Goal: Task Accomplishment & Management: Complete application form

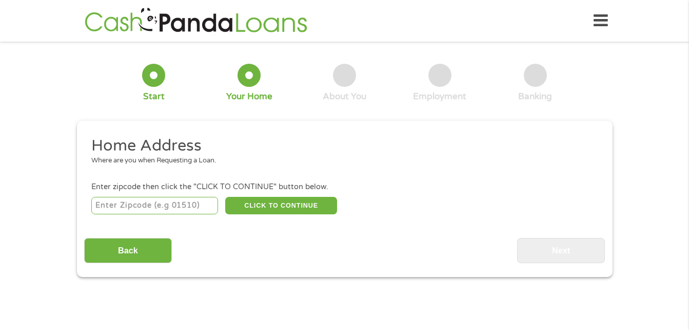
click at [160, 204] on input "number" at bounding box center [154, 205] width 127 height 17
type input "75143"
click at [145, 244] on input "Back" at bounding box center [128, 250] width 88 height 25
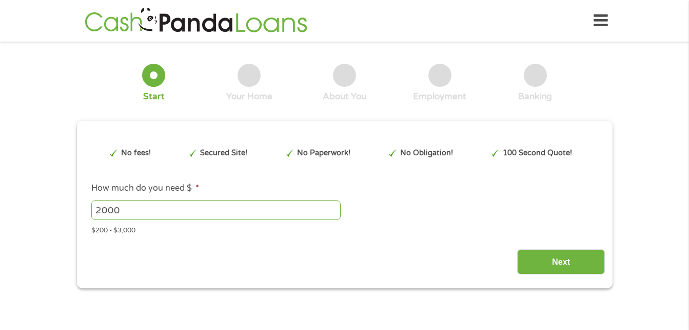
scroll to position [4, 4]
click at [550, 263] on input "Next" at bounding box center [561, 261] width 88 height 25
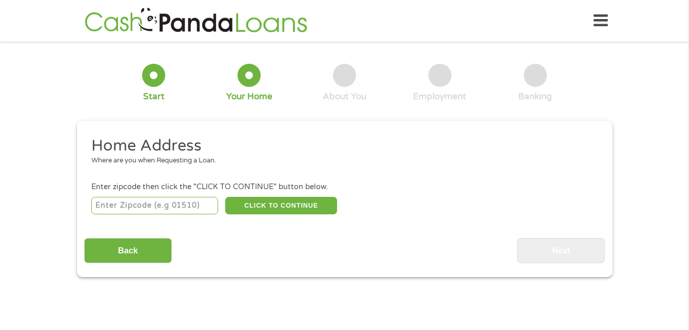
click at [191, 207] on input "number" at bounding box center [154, 205] width 127 height 17
type input "75143"
click at [287, 204] on button "CLICK TO CONTINUE" at bounding box center [281, 205] width 112 height 17
type input "75143"
type input "[PERSON_NAME]"
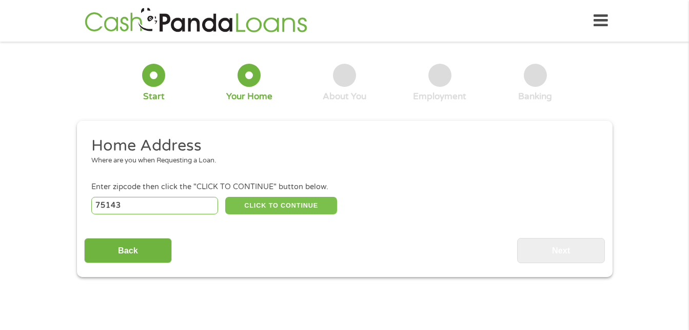
select select "[US_STATE]"
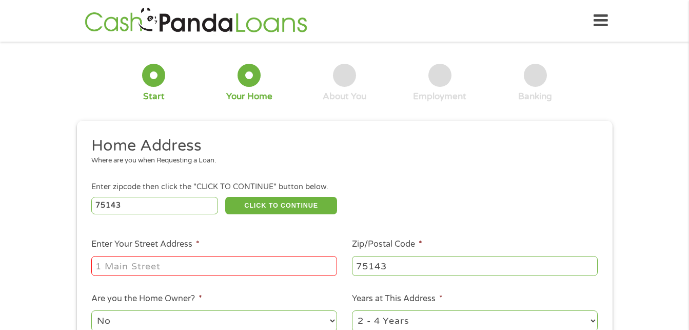
click at [252, 264] on input "Enter Your Street Address *" at bounding box center [214, 266] width 246 height 20
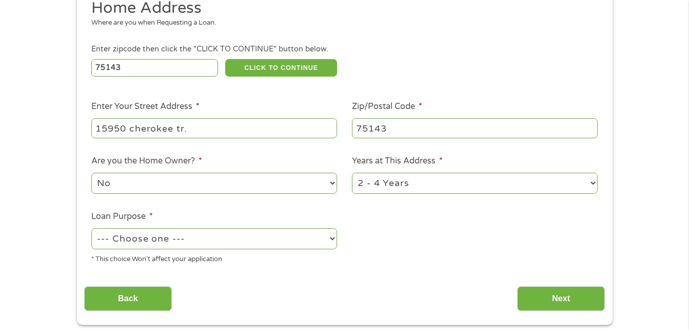
scroll to position [154, 0]
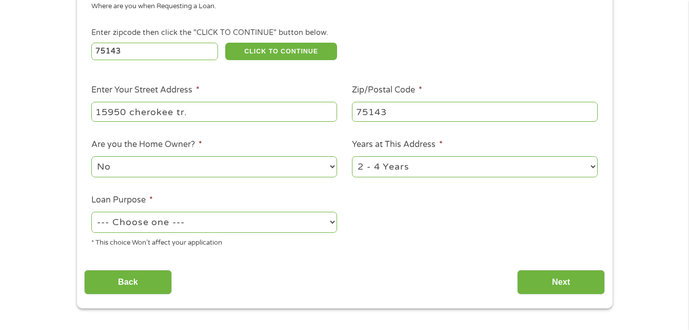
type input "15950 cherokee tr."
click at [332, 224] on select "--- Choose one --- Pay Bills Debt Consolidation Home Improvement Major Purchase…" at bounding box center [214, 221] width 246 height 21
select select "paybills"
click at [91, 211] on select "--- Choose one --- Pay Bills Debt Consolidation Home Improvement Major Purchase…" at bounding box center [214, 221] width 246 height 21
click at [549, 275] on input "Next" at bounding box center [561, 281] width 88 height 25
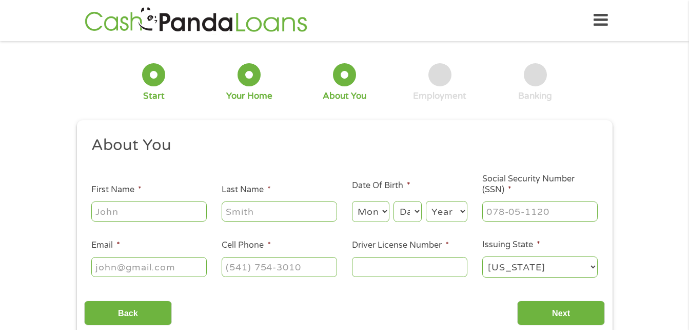
scroll to position [0, 0]
click at [141, 211] on input "First Name *" at bounding box center [148, 212] width 115 height 20
type input "[PERSON_NAME]"
click at [252, 214] on input "Last Name *" at bounding box center [279, 212] width 115 height 20
type input "[PERSON_NAME]"
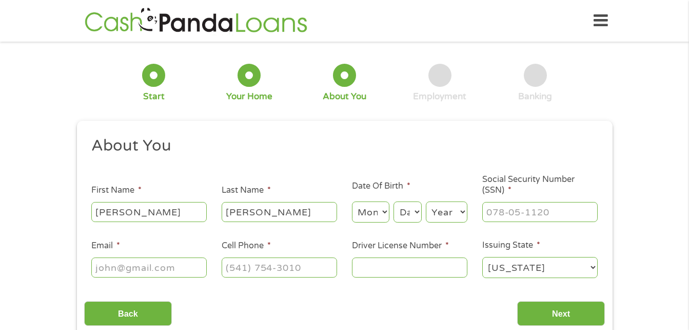
click at [383, 210] on select "Month 1 2 3 4 5 6 7 8 9 10 11 12" at bounding box center [370, 211] width 37 height 21
select select "9"
click at [352, 201] on select "Month 1 2 3 4 5 6 7 8 9 10 11 12" at bounding box center [370, 211] width 37 height 21
click at [415, 212] on select "Day 1 2 3 4 5 6 7 8 9 10 11 12 13 14 15 16 17 18 19 20 21 22 23 24 25 26 27 28 …" at bounding box center [408, 211] width 28 height 21
select select "23"
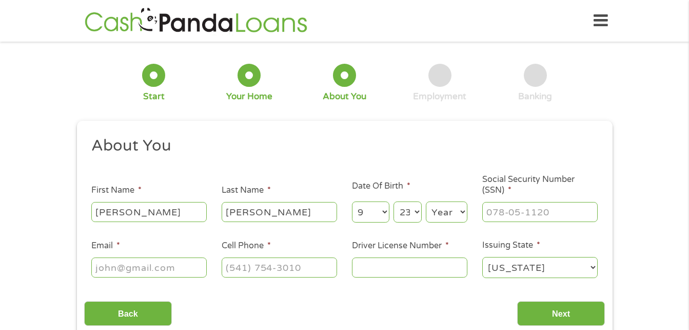
click at [394, 201] on select "Day 1 2 3 4 5 6 7 8 9 10 11 12 13 14 15 16 17 18 19 20 21 22 23 24 25 26 27 28 …" at bounding box center [408, 211] width 28 height 21
click at [460, 212] on select "Year [DATE] 2006 2005 2004 2003 2002 2001 2000 1999 1998 1997 1996 1995 1994 19…" at bounding box center [447, 211] width 42 height 21
select select "1975"
click at [426, 201] on select "Year [DATE] 2006 2005 2004 2003 2002 2001 2000 1999 1998 1997 1996 1995 1994 19…" at bounding box center [447, 211] width 42 height 21
click at [563, 213] on input "___-__-____" at bounding box center [540, 212] width 115 height 20
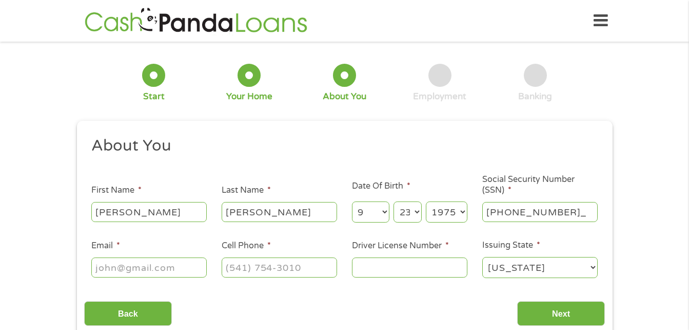
type input "444-82-1054"
click at [431, 263] on input "Driver License Number *" at bounding box center [409, 267] width 115 height 20
type input "12519231"
click at [312, 276] on input "(___) ___-____" at bounding box center [279, 267] width 115 height 20
type input "[PHONE_NUMBER]"
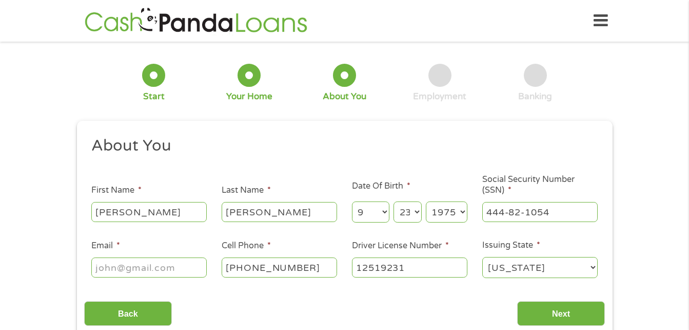
click at [195, 269] on input "Email *" at bounding box center [148, 267] width 115 height 20
type input "[EMAIL_ADDRESS][DOMAIN_NAME]"
click at [503, 287] on div "About You This field is hidden when viewing the form Title * --- Choose one ---…" at bounding box center [344, 231] width 521 height 190
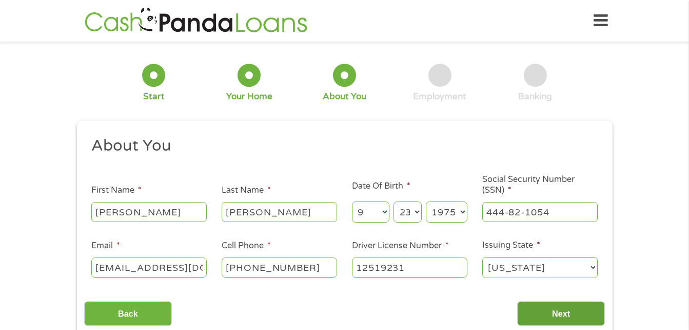
click at [537, 311] on input "Next" at bounding box center [561, 313] width 88 height 25
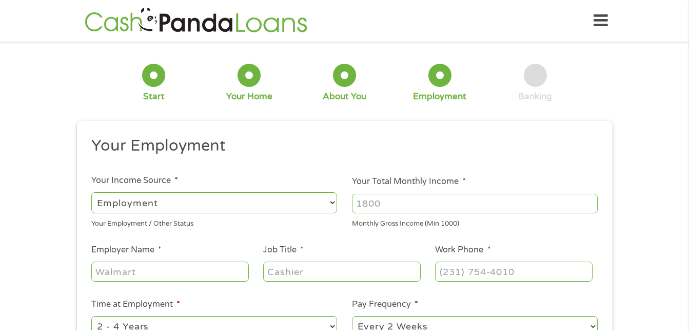
scroll to position [4, 4]
click at [329, 203] on select "--- Choose one --- Employment [DEMOGRAPHIC_DATA] Benefits" at bounding box center [214, 202] width 246 height 21
click at [91, 192] on select "--- Choose one --- Employment [DEMOGRAPHIC_DATA] Benefits" at bounding box center [214, 202] width 246 height 21
click at [493, 208] on input "Your Total Monthly Income *" at bounding box center [475, 204] width 246 height 20
type input "8000.00"
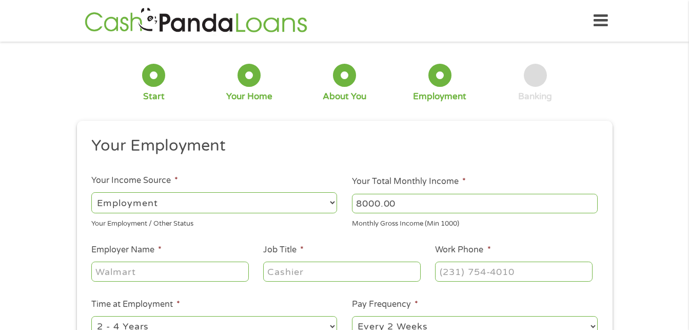
click at [222, 272] on input "Employer Name *" at bounding box center [169, 271] width 157 height 20
type input "[PERSON_NAME] const"
click at [295, 273] on input "Job Title *" at bounding box center [341, 271] width 157 height 20
type input "superintendent"
click at [485, 273] on input "(___) ___-____" at bounding box center [513, 271] width 157 height 20
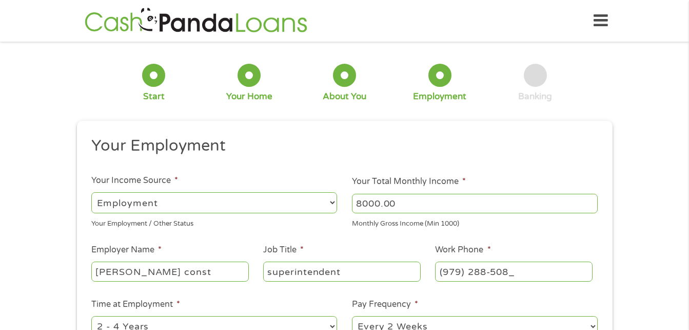
type input "[PHONE_NUMBER]"
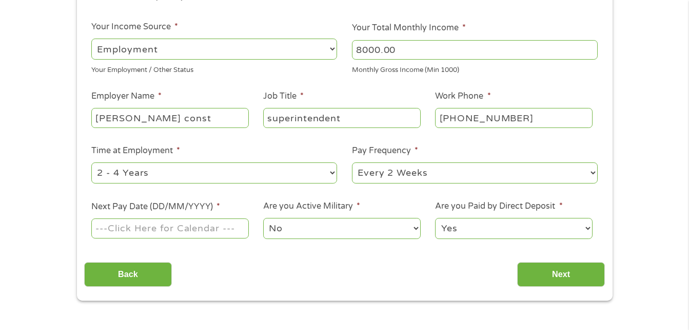
scroll to position [154, 0]
click at [593, 167] on select "--- Choose one --- Every 2 Weeks Every Week Monthly Semi-Monthly" at bounding box center [475, 172] width 246 height 21
select select "semimonthly"
click at [352, 162] on select "--- Choose one --- Every 2 Weeks Every Week Monthly Semi-Monthly" at bounding box center [475, 172] width 246 height 21
click at [230, 227] on input "Next Pay Date (DD/MM/YYYY) *" at bounding box center [169, 228] width 157 height 20
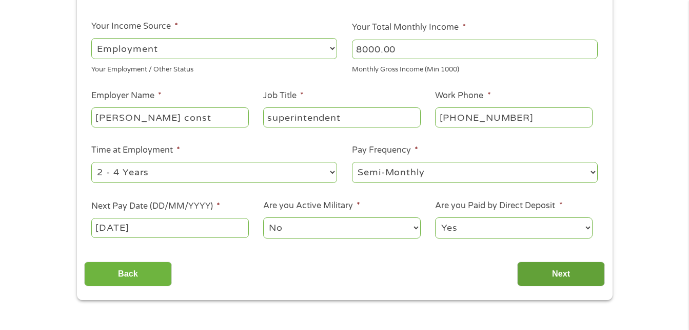
type input "[DATE]"
click at [549, 273] on input "Next" at bounding box center [561, 273] width 88 height 25
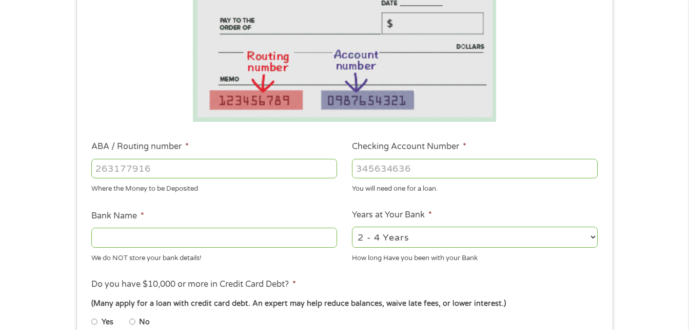
scroll to position [205, 0]
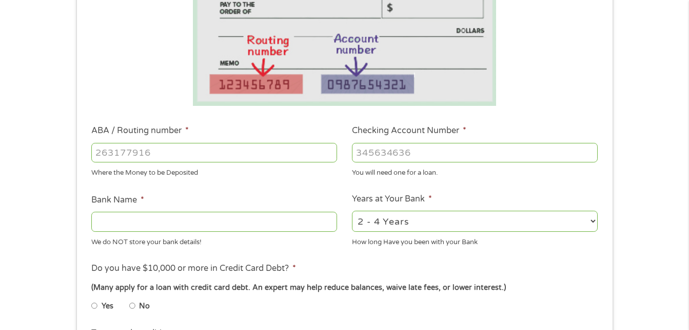
click at [93, 305] on input "Yes" at bounding box center [94, 305] width 6 height 16
radio input "true"
click at [594, 221] on select "2 - 4 Years 6 - 12 Months 1 - 2 Years Over 4 Years" at bounding box center [475, 220] width 246 height 21
select select "60months"
click at [352, 210] on select "2 - 4 Years 6 - 12 Months 1 - 2 Years Over 4 Years" at bounding box center [475, 220] width 246 height 21
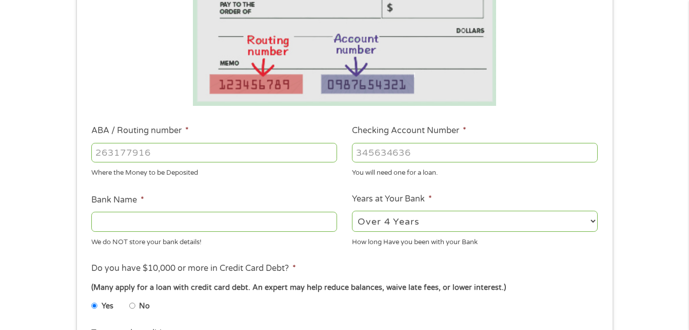
click at [469, 153] on input "Checking Account Number *" at bounding box center [475, 153] width 246 height 20
type input "931574537"
click at [216, 155] on input "ABA / Routing number *" at bounding box center [214, 153] width 246 height 20
type input "313185515"
type input "TX DOW EMPLY CREDIT"
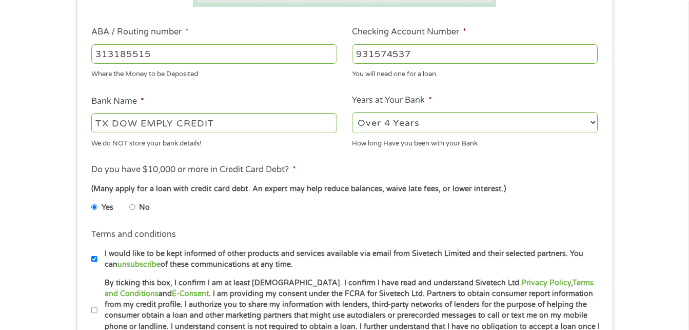
scroll to position [308, 0]
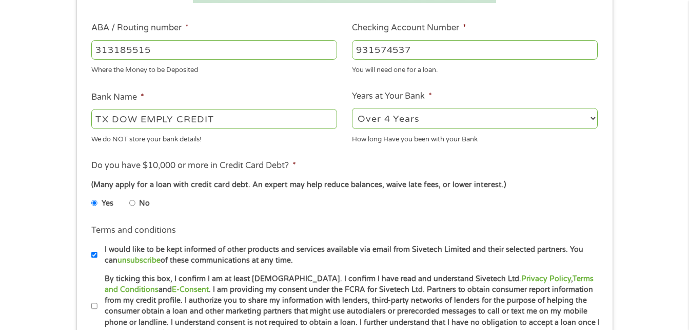
type input "313185515"
click at [95, 305] on input "By ticking this box, I confirm I am at least [DEMOGRAPHIC_DATA]. I confirm I ha…" at bounding box center [94, 306] width 6 height 16
checkbox input "true"
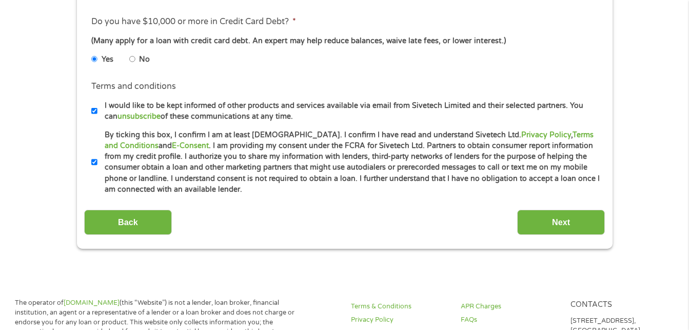
scroll to position [462, 0]
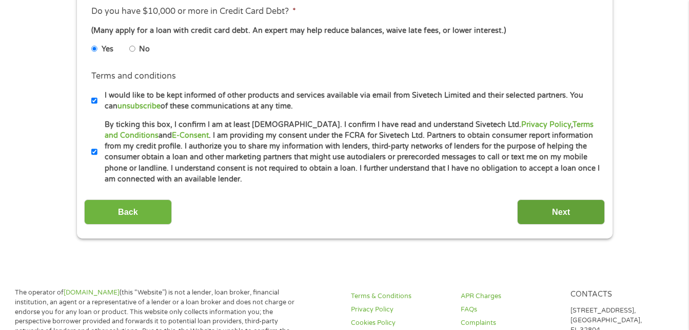
click at [557, 206] on input "Next" at bounding box center [561, 211] width 88 height 25
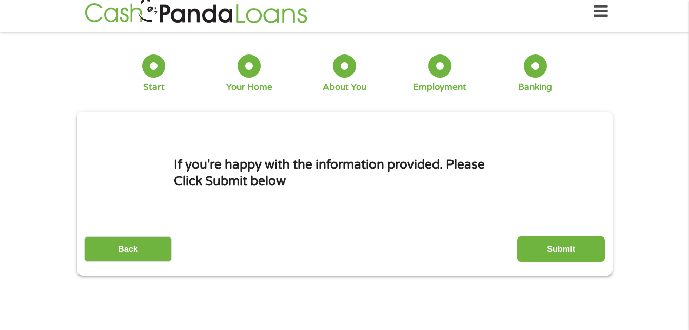
scroll to position [0, 0]
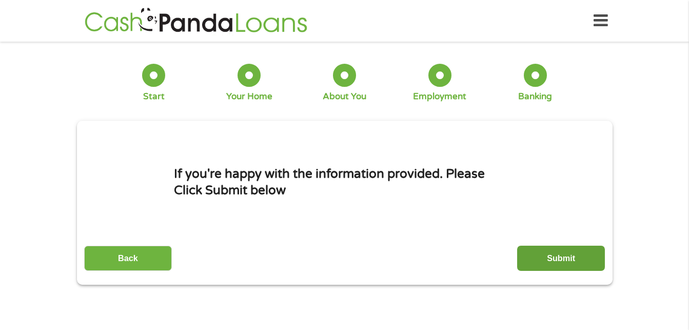
click at [561, 258] on input "Submit" at bounding box center [561, 257] width 88 height 25
